Goal: Obtain resource: Download file/media

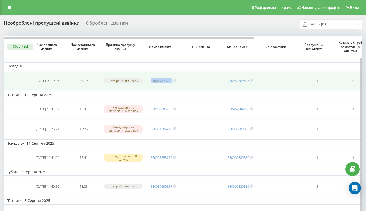
copy link "380667875824"
drag, startPoint x: 149, startPoint y: 90, endPoint x: 172, endPoint y: 92, distance: 23.0
click at [172, 90] on td "380667875824" at bounding box center [163, 80] width 36 height 19
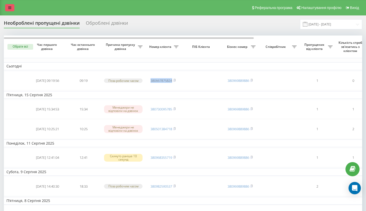
click at [12, 10] on link at bounding box center [9, 7] width 9 height 7
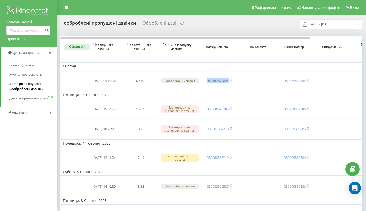
click at [23, 83] on span "Звіт про пропущені необроблені дзвінки" at bounding box center [31, 86] width 45 height 10
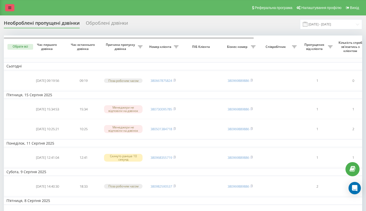
click at [11, 9] on icon at bounding box center [9, 8] width 3 height 4
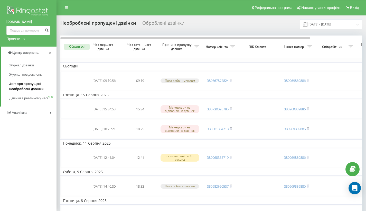
click at [26, 82] on span "Звіт про пропущені необроблені дзвінки" at bounding box center [31, 86] width 45 height 10
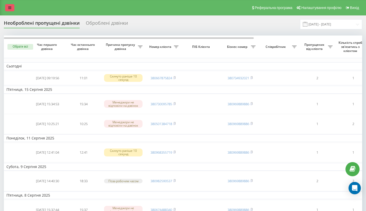
click at [8, 11] on link at bounding box center [9, 7] width 9 height 7
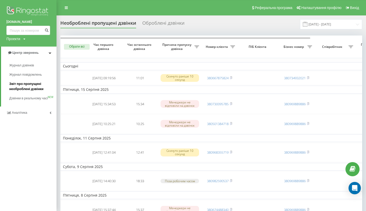
click at [23, 87] on span "Звіт про пропущені необроблені дзвінки" at bounding box center [31, 86] width 45 height 10
